Goal: Information Seeking & Learning: Learn about a topic

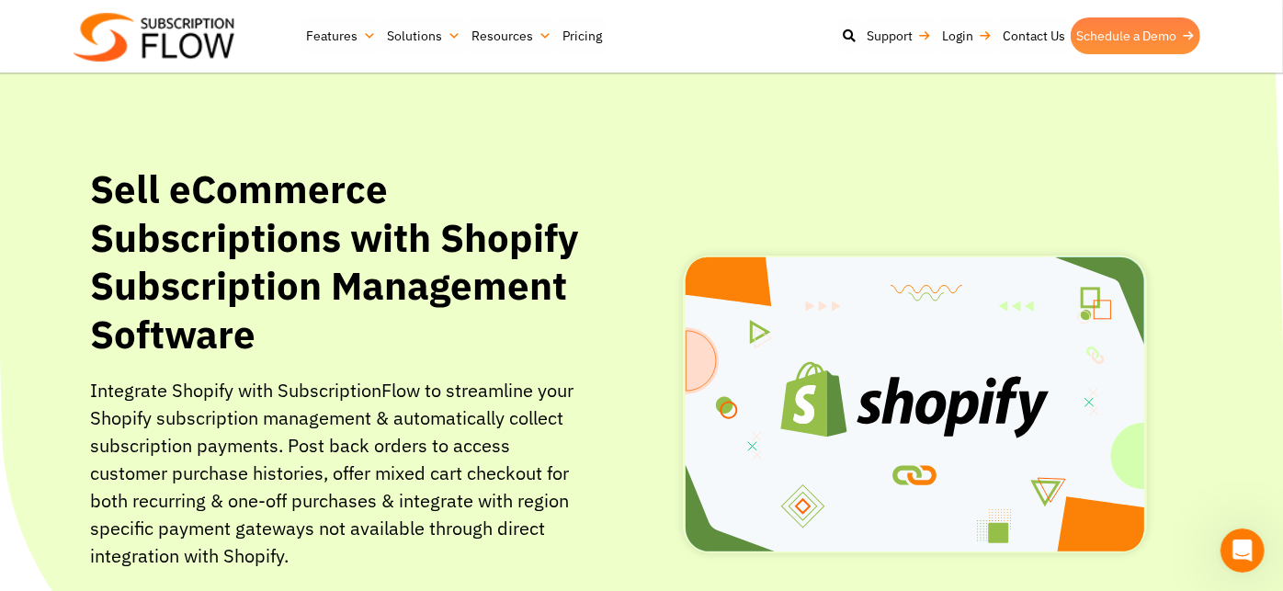
click at [1166, 46] on link "Schedule a Demo" at bounding box center [1136, 35] width 130 height 37
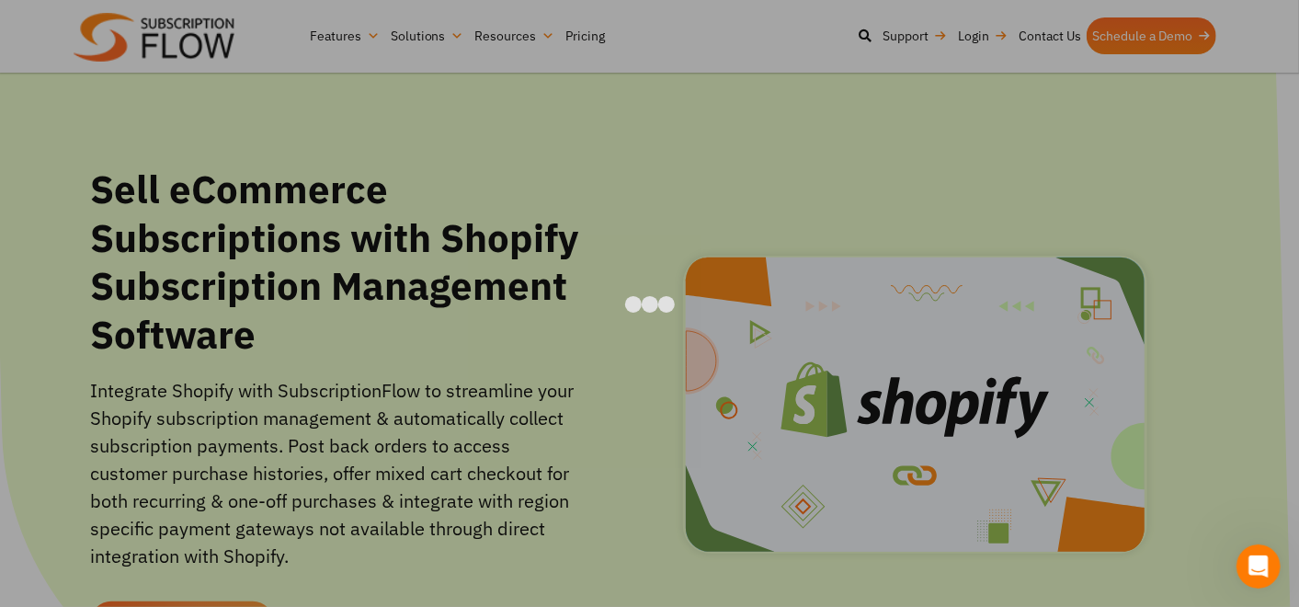
click at [1201, 112] on div at bounding box center [649, 303] width 1299 height 607
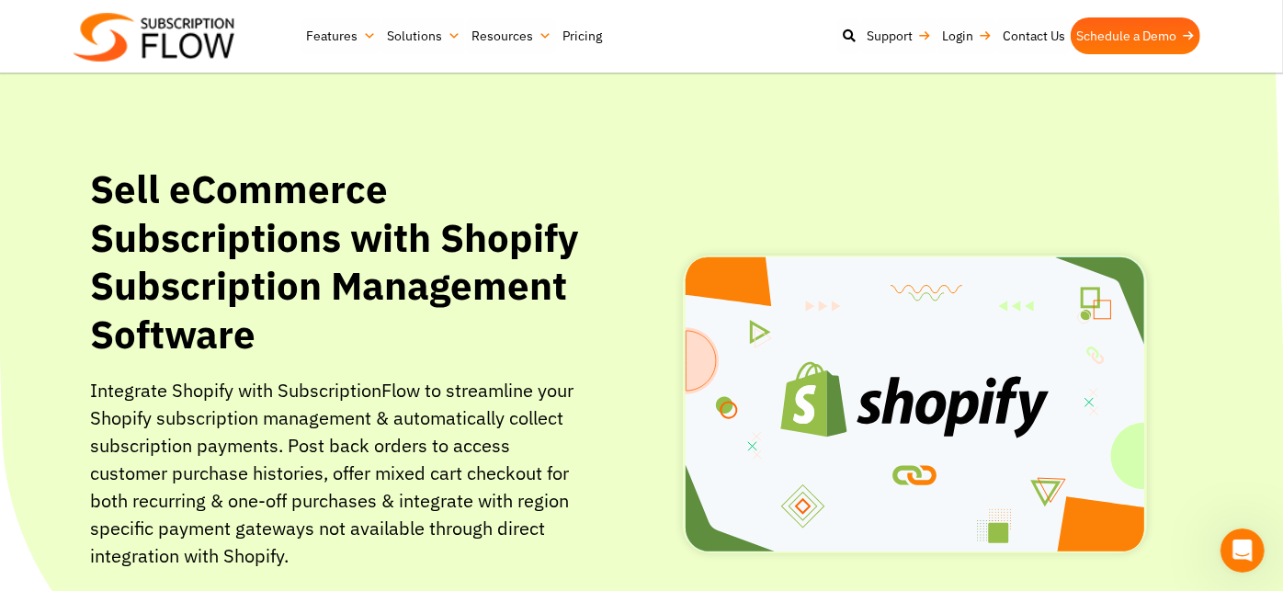
click at [578, 37] on link "Pricing" at bounding box center [582, 35] width 51 height 37
